Goal: Information Seeking & Learning: Learn about a topic

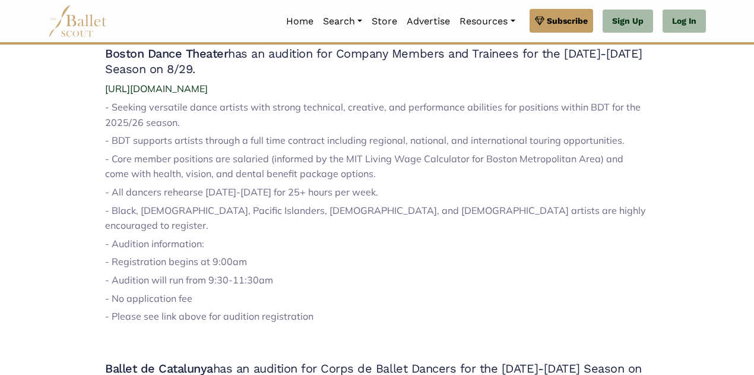
scroll to position [402, 0]
click at [195, 95] on span "[URL][DOMAIN_NAME]" at bounding box center [156, 89] width 103 height 12
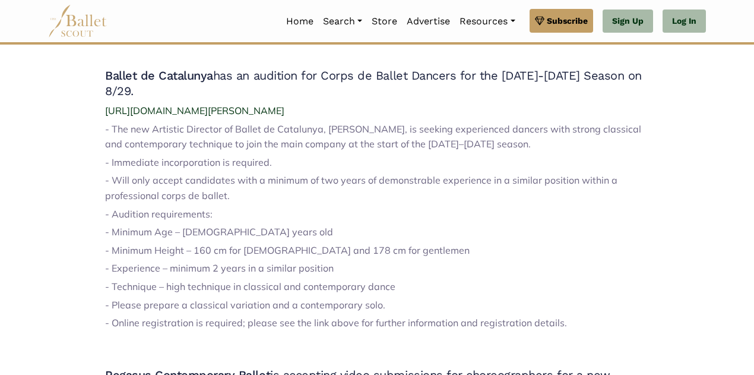
scroll to position [695, 0]
drag, startPoint x: 235, startPoint y: 147, endPoint x: 316, endPoint y: 147, distance: 81.4
click at [316, 147] on span "- The new Artistic Director of Ballet de Catalunya, [PERSON_NAME], is seeking e…" at bounding box center [373, 137] width 536 height 27
click at [305, 142] on span "- The new Artistic Director of Ballet de Catalunya, [PERSON_NAME], is seeking e…" at bounding box center [373, 137] width 536 height 27
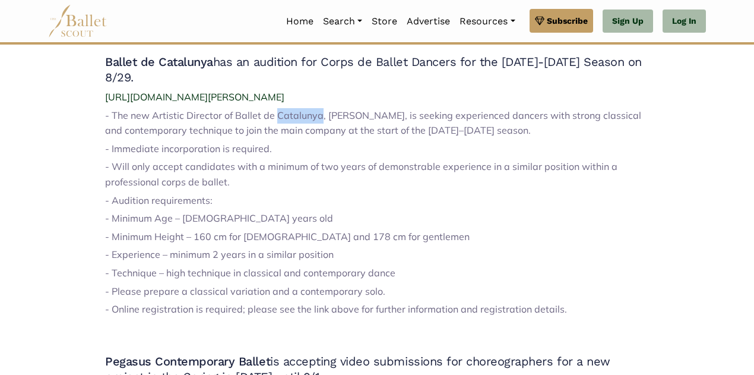
scroll to position [710, 0]
click at [387, 189] on p "- Will only accept candidates with a minimum of two years of demonstrable exper…" at bounding box center [377, 174] width 544 height 30
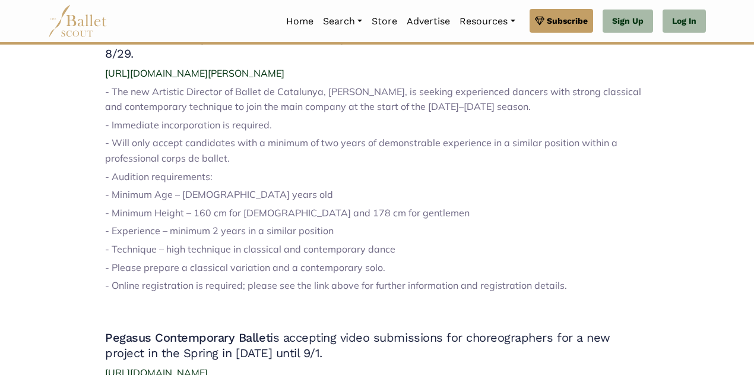
scroll to position [733, 0]
